Goal: Information Seeking & Learning: Learn about a topic

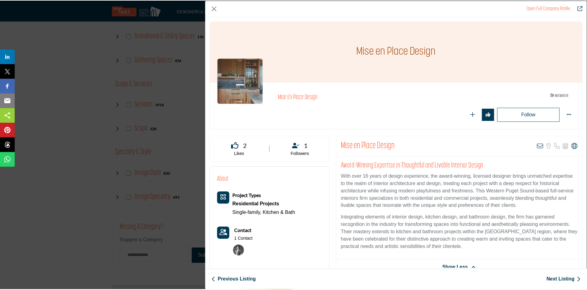
scroll to position [63, 0]
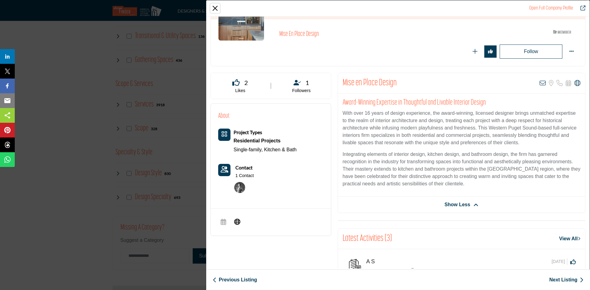
click at [214, 5] on button "Close" at bounding box center [214, 8] width 9 height 9
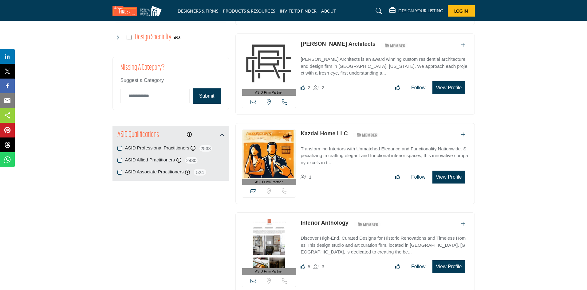
scroll to position [587, 0]
click at [439, 173] on button "View Profile" at bounding box center [448, 177] width 33 height 13
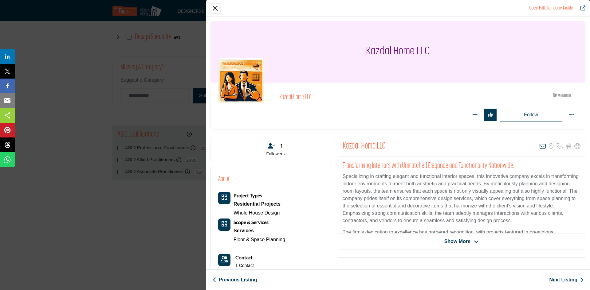
click at [214, 6] on button "Close" at bounding box center [214, 8] width 9 height 9
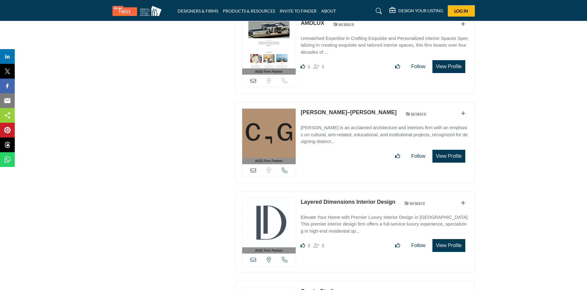
scroll to position [877, 0]
click at [284, 130] on img at bounding box center [269, 132] width 54 height 49
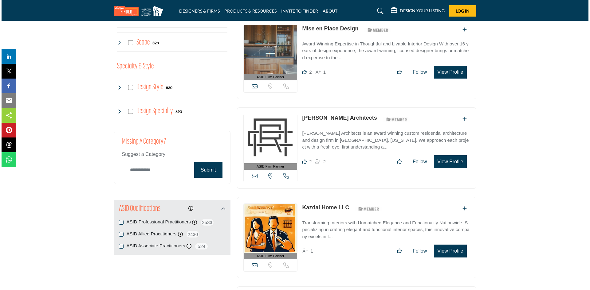
scroll to position [513, 0]
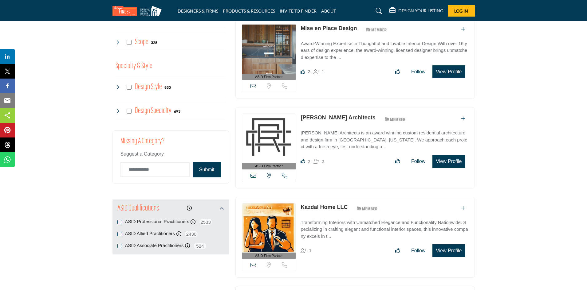
click at [445, 159] on button "View Profile" at bounding box center [448, 161] width 33 height 13
